Goal: Find specific page/section: Find specific page/section

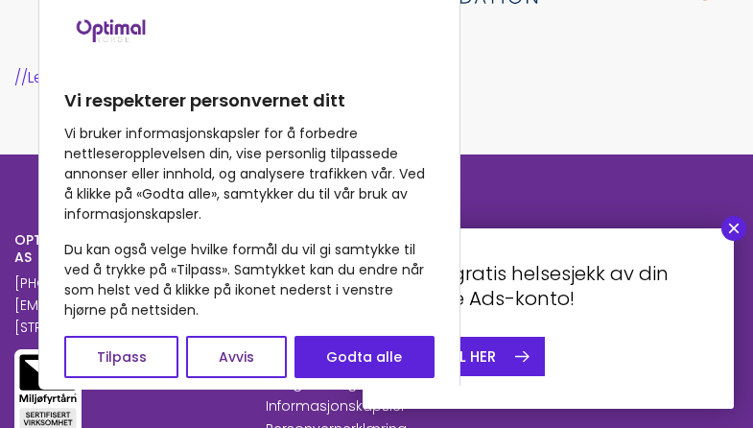
scroll to position [2075, 0]
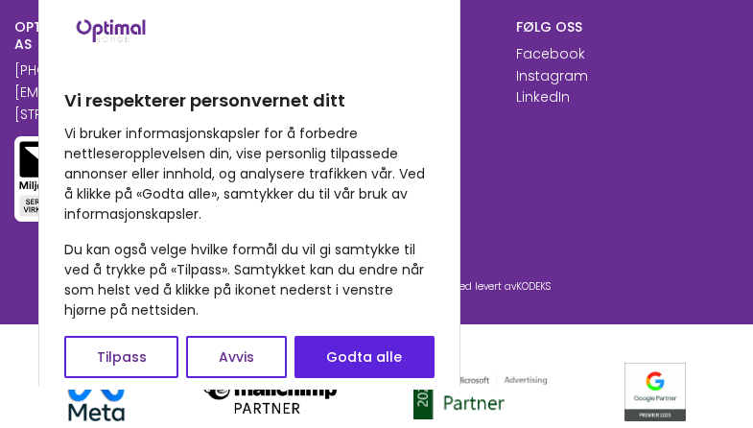
scroll to position [1440, 0]
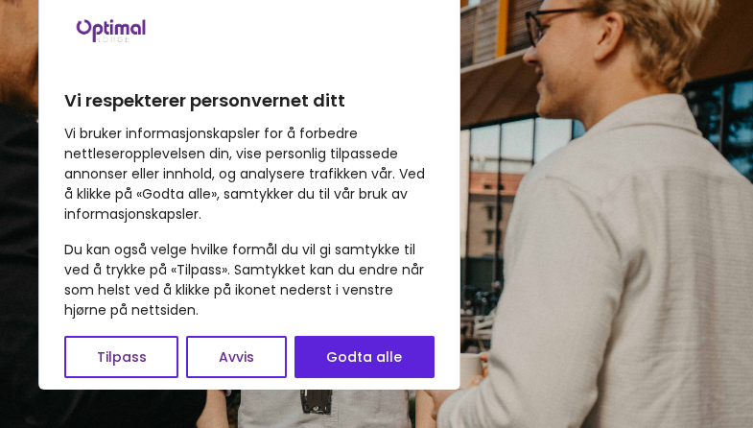
scroll to position [1859, 0]
